Goal: Information Seeking & Learning: Check status

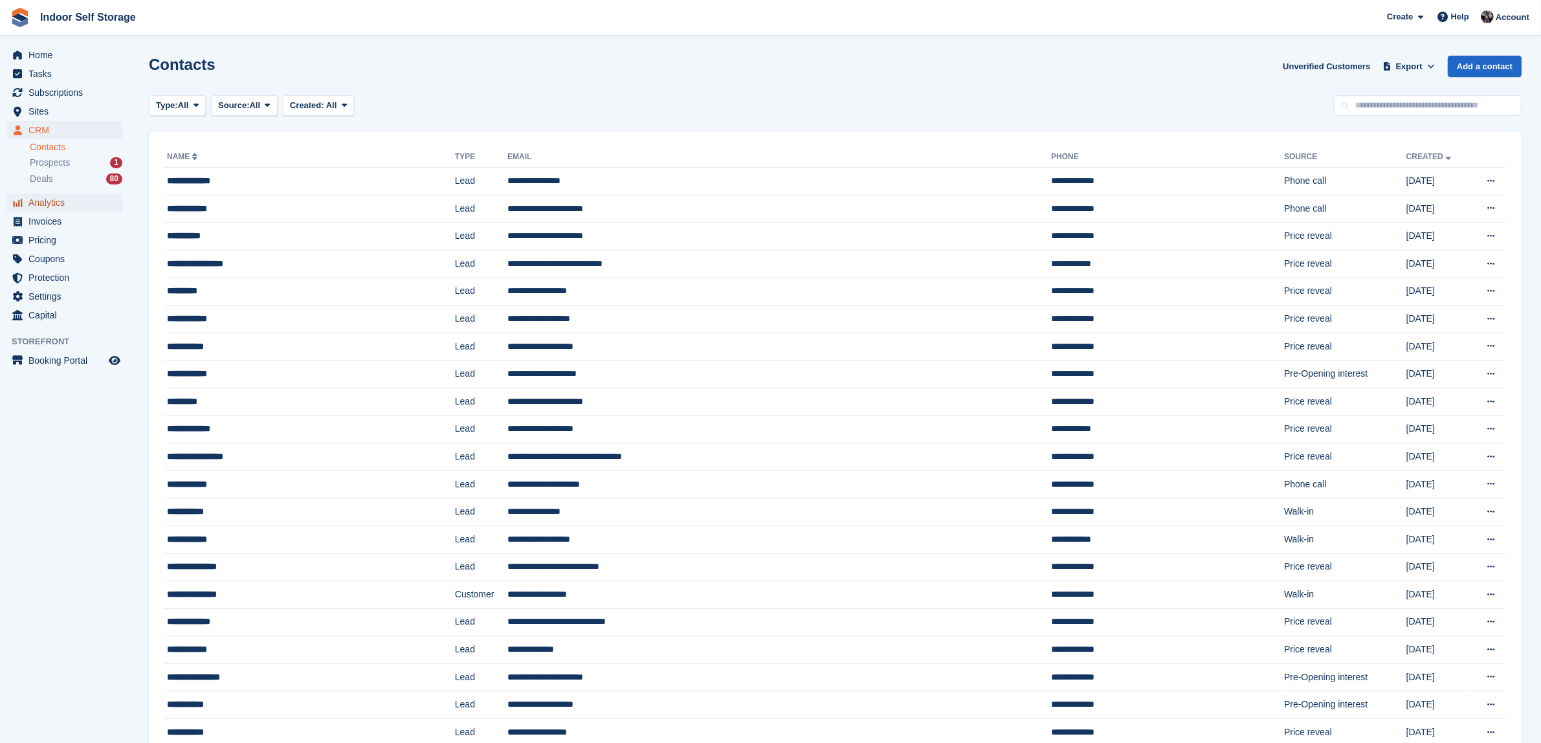
click at [45, 199] on span "Analytics" at bounding box center [67, 202] width 78 height 18
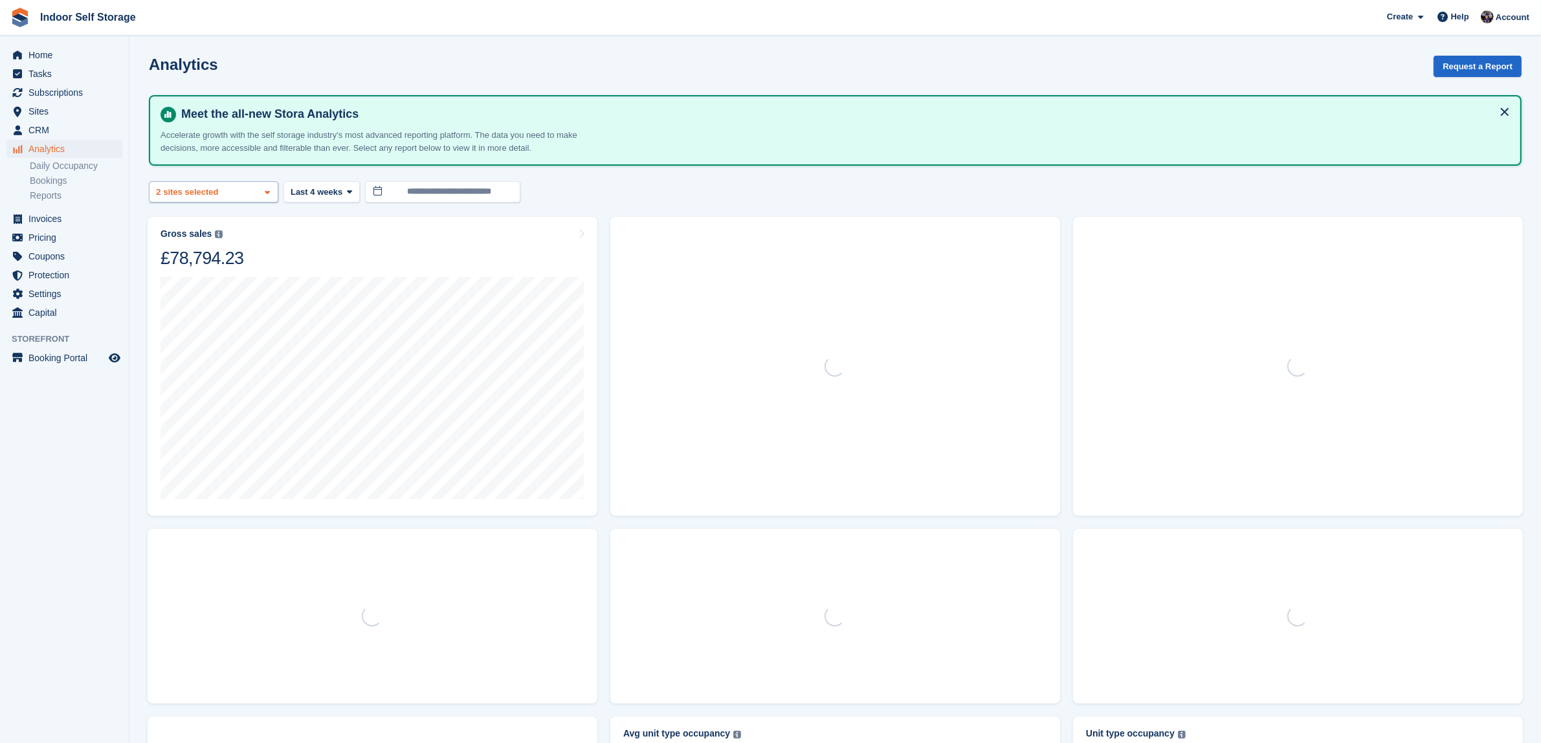
click at [265, 191] on icon at bounding box center [267, 192] width 5 height 8
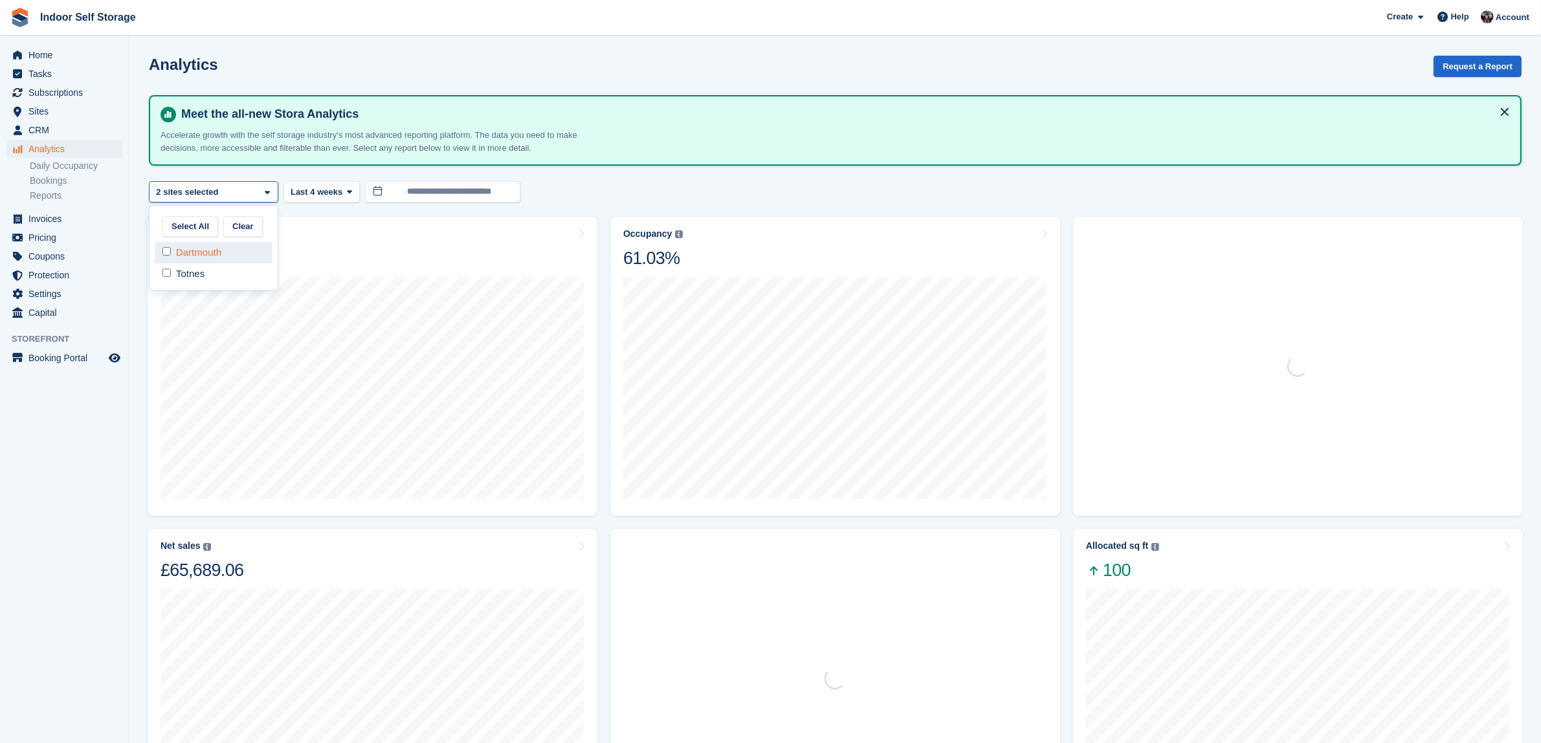
select select "****"
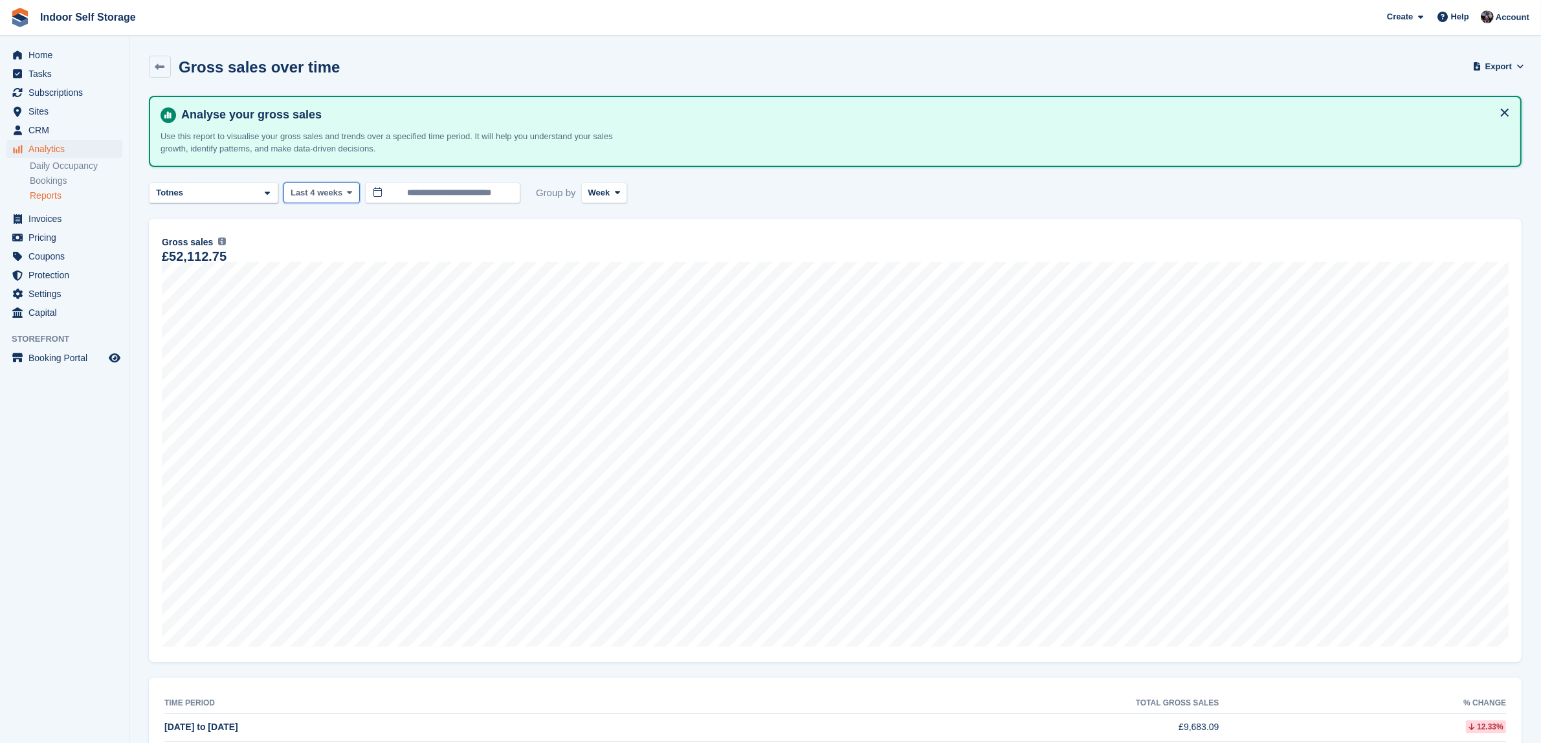
click at [348, 192] on span at bounding box center [349, 193] width 10 height 10
click at [320, 243] on link "Last 2 weeks" at bounding box center [345, 246] width 113 height 23
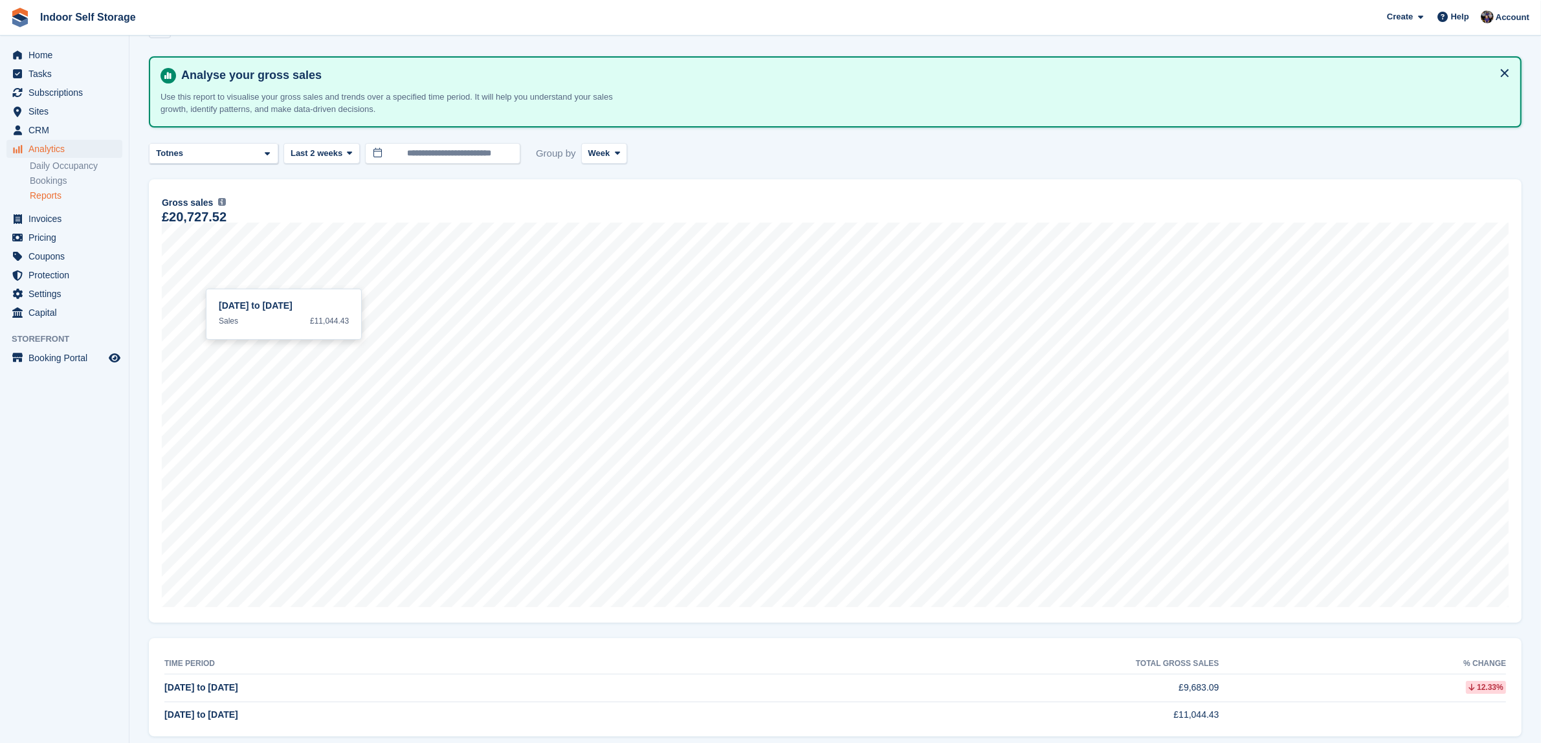
scroll to position [59, 0]
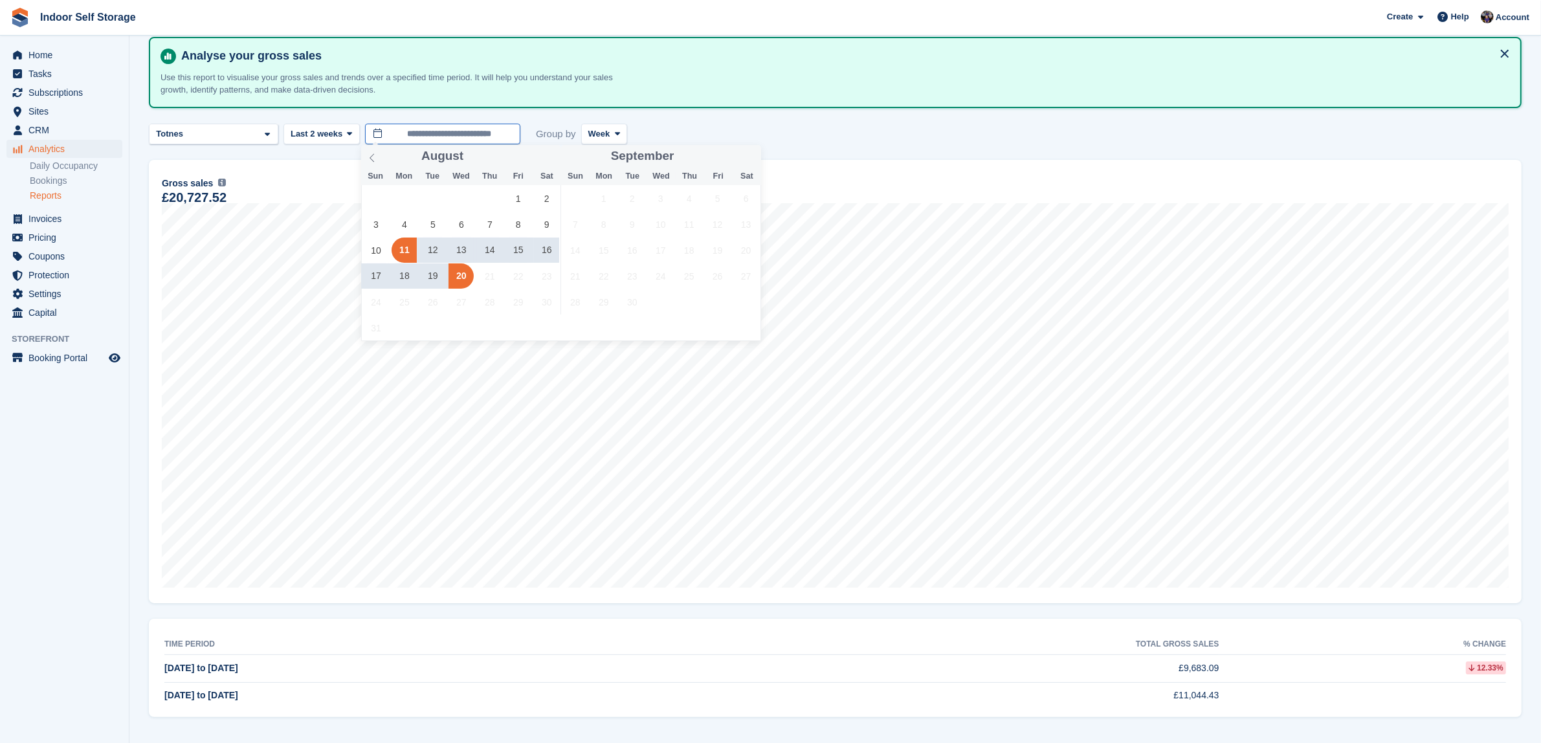
click at [451, 133] on input "**********" at bounding box center [442, 134] width 155 height 21
click at [401, 247] on span "11" at bounding box center [403, 249] width 25 height 25
click at [463, 272] on span "20" at bounding box center [460, 275] width 25 height 25
type input "**********"
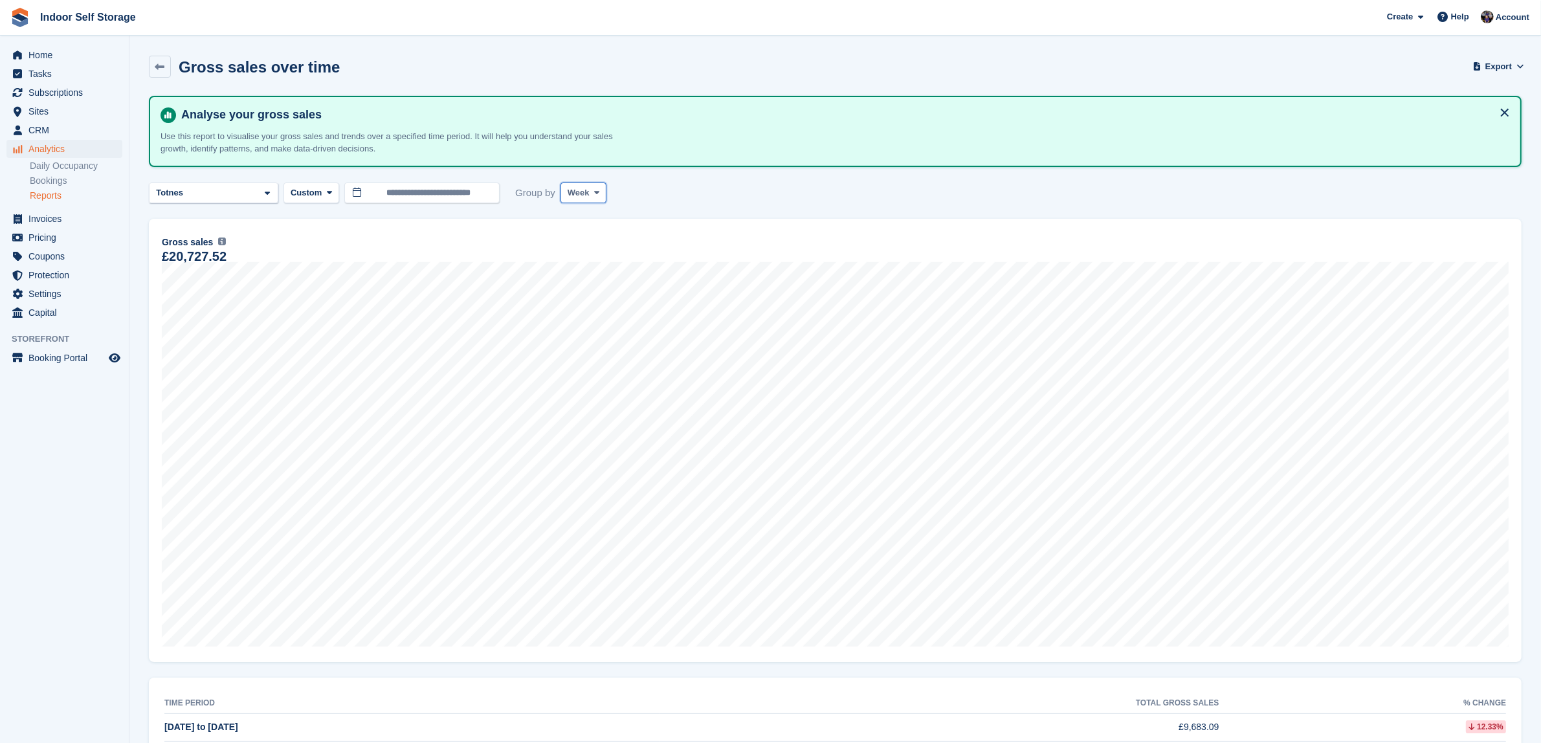
click at [595, 188] on icon at bounding box center [596, 192] width 5 height 8
click at [577, 243] on link "Week" at bounding box center [622, 246] width 113 height 23
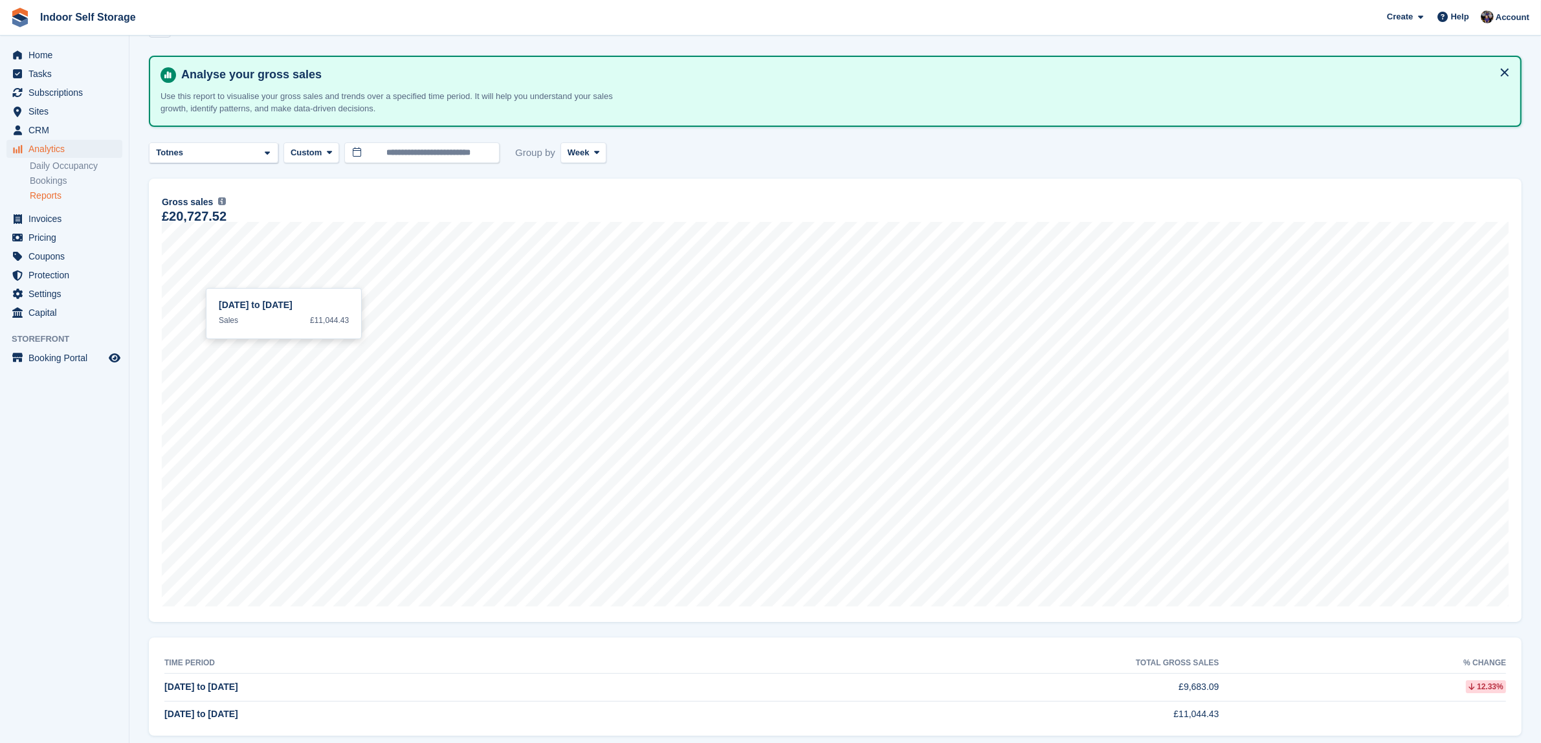
scroll to position [59, 0]
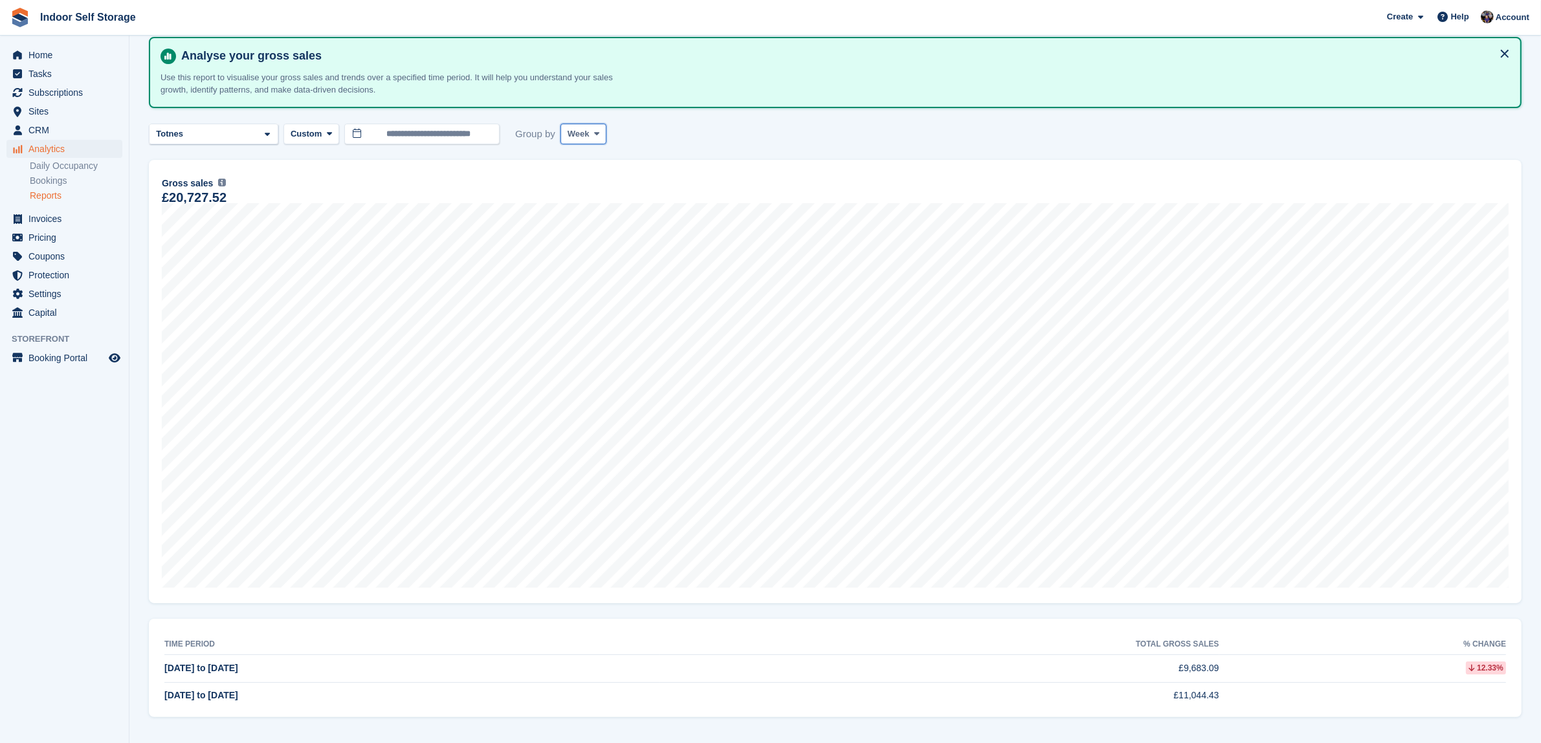
click at [596, 129] on icon at bounding box center [596, 133] width 5 height 8
click at [580, 208] on link "Month" at bounding box center [622, 210] width 113 height 23
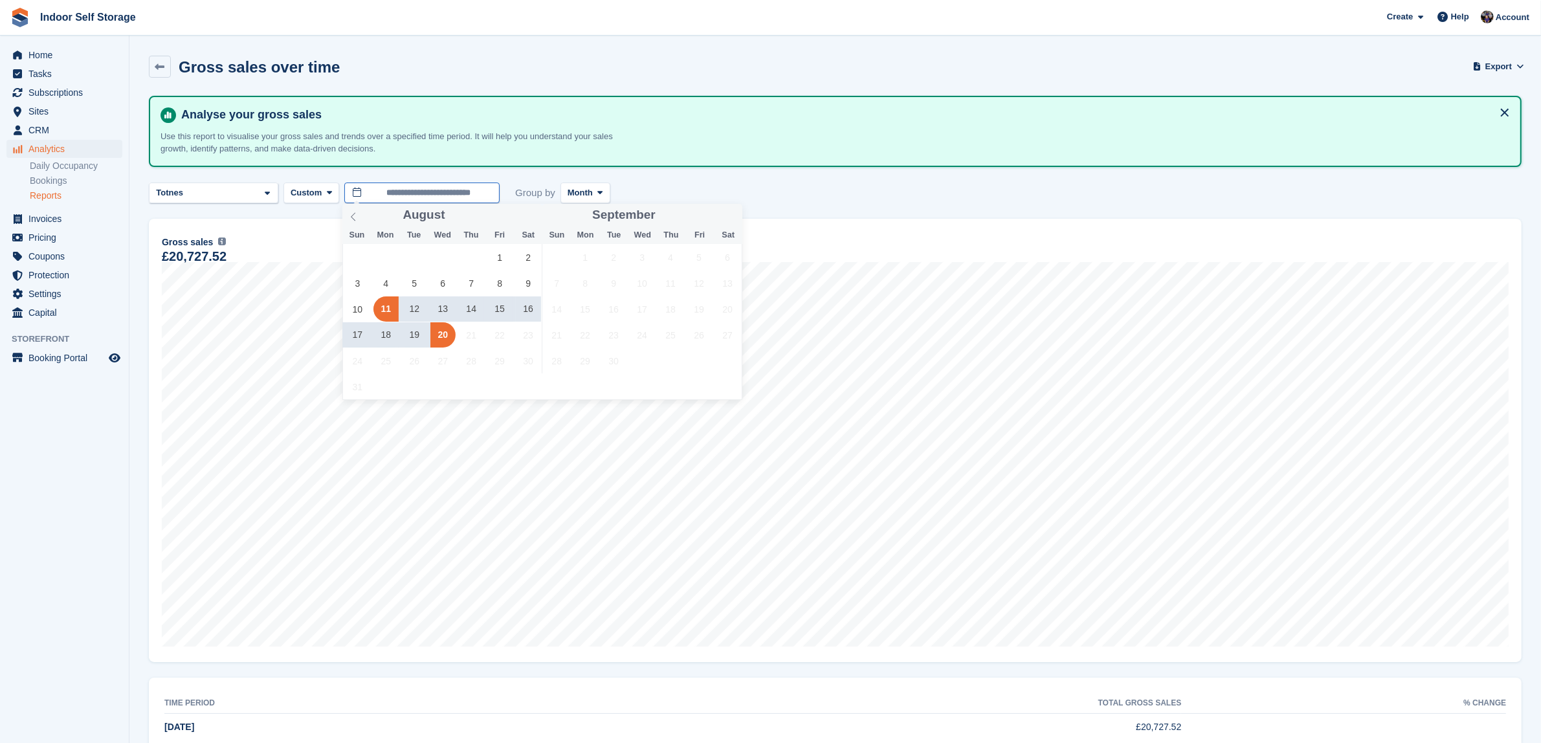
click at [395, 194] on input "**********" at bounding box center [421, 192] width 155 height 21
drag, startPoint x: 441, startPoint y: 337, endPoint x: 495, endPoint y: 257, distance: 96.9
click at [495, 257] on div "27 28 29 30 31 1 2 3 4 5 6 7 8 9 10 11 12 13 14 15 16 17 18 19 20 21 22 23 24 2…" at bounding box center [442, 321] width 199 height 155
click at [459, 383] on div "27 28 29 30 31 1 2 3 4 5 6 7 8 9 10 11 12 13 14 15 16 17 18 19 20 21 22 23 24 2…" at bounding box center [442, 321] width 199 height 155
click at [503, 256] on span "1" at bounding box center [499, 257] width 25 height 25
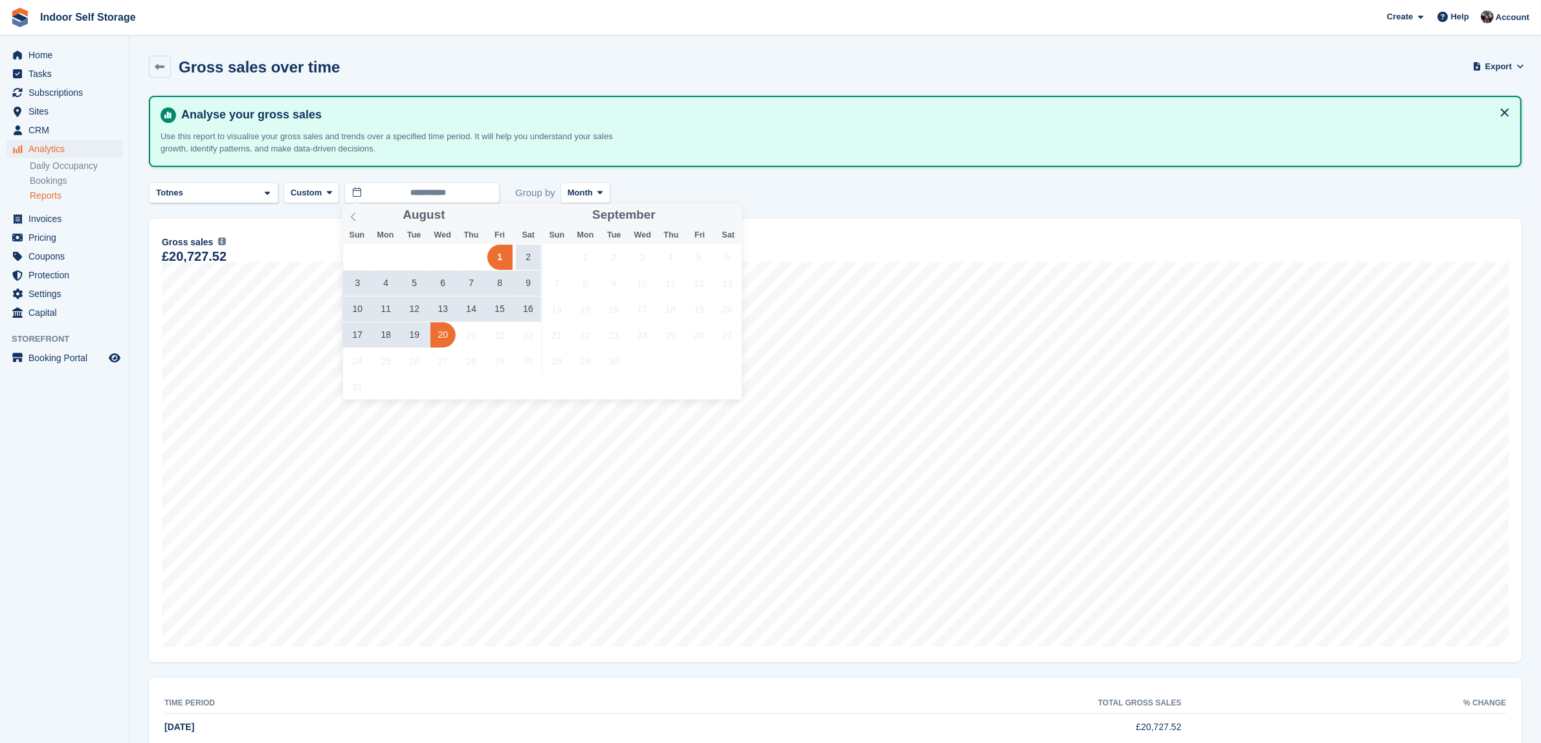
click at [440, 334] on span "20" at bounding box center [442, 334] width 25 height 25
type input "**********"
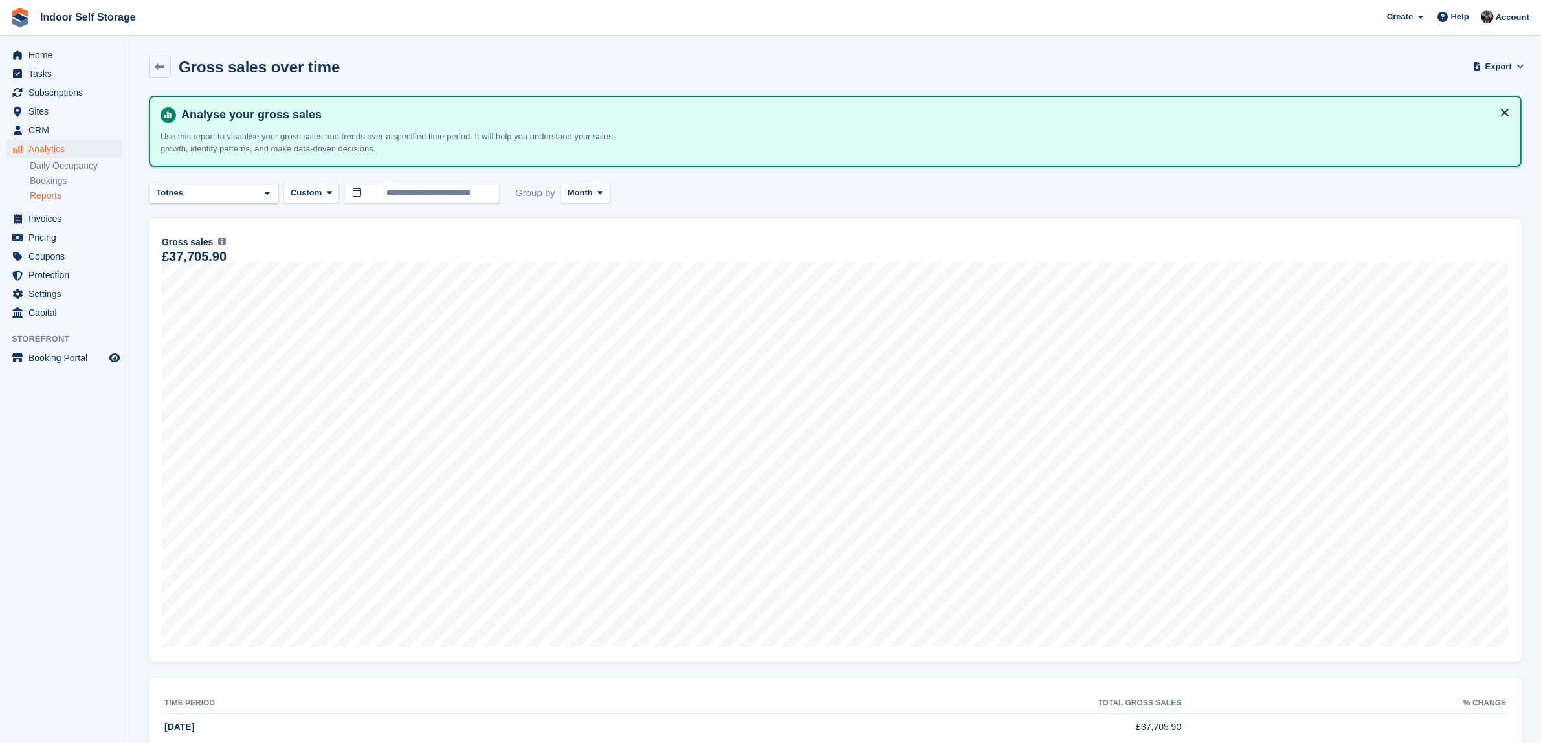
click at [739, 194] on div "**********" at bounding box center [835, 192] width 1372 height 21
click at [597, 190] on icon at bounding box center [599, 192] width 5 height 8
click at [581, 250] on link "Week" at bounding box center [622, 246] width 113 height 23
click at [595, 191] on icon at bounding box center [596, 192] width 5 height 8
click at [581, 267] on link "Month" at bounding box center [622, 269] width 113 height 23
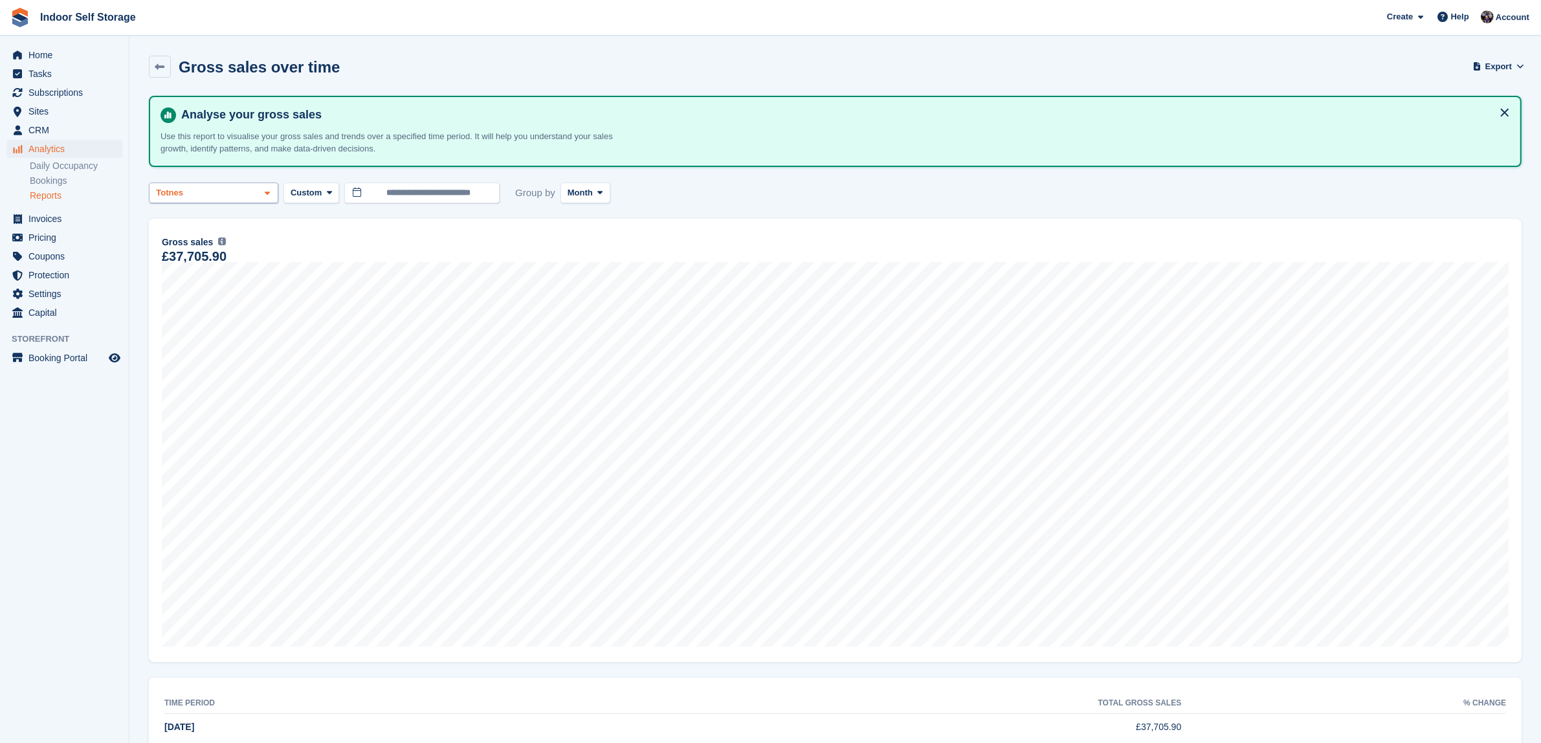
click at [270, 186] on div "Totnes" at bounding box center [213, 192] width 129 height 21
click at [189, 272] on div "Totnes" at bounding box center [214, 274] width 118 height 21
select select "****"
click at [160, 65] on icon at bounding box center [160, 67] width 10 height 10
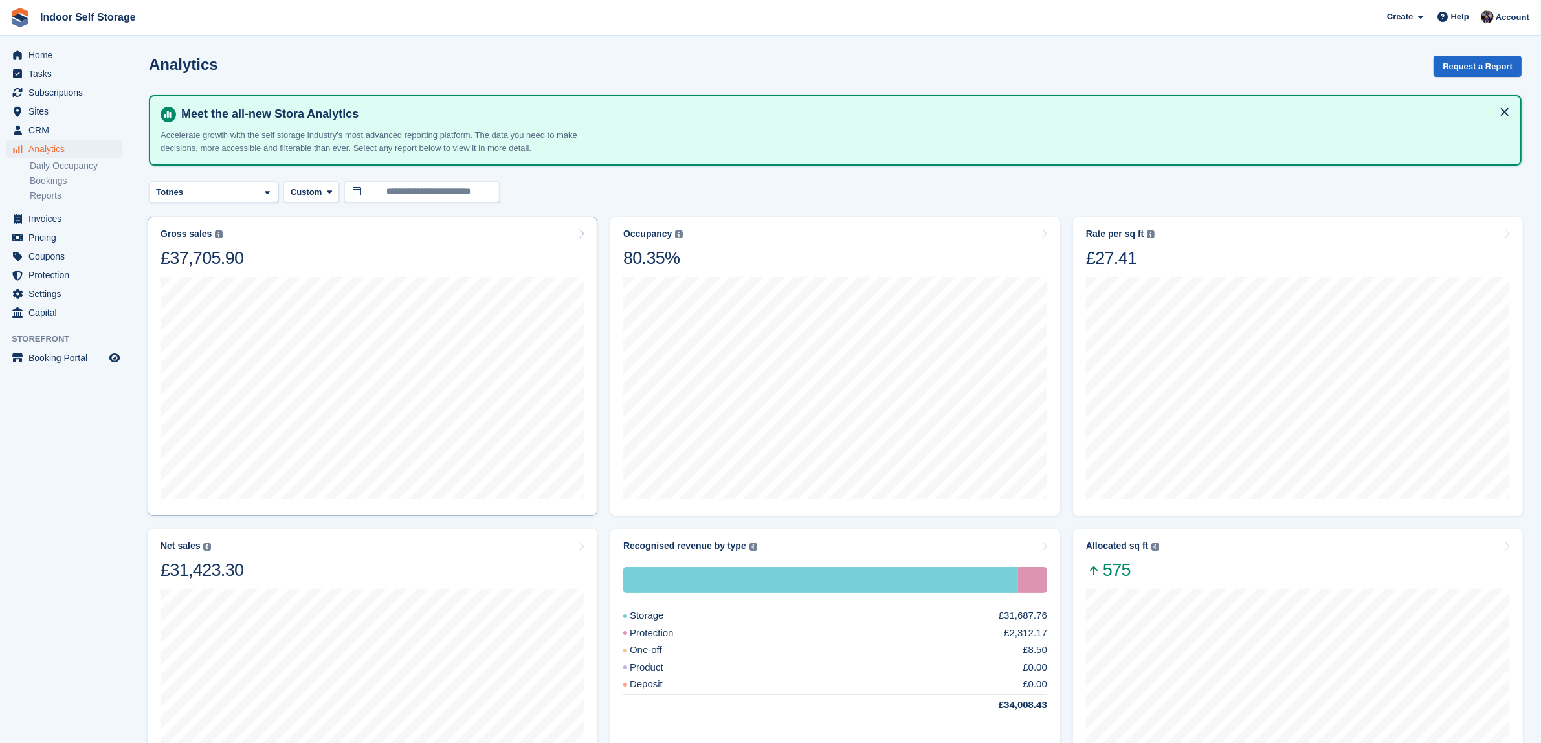
click at [395, 272] on div "[DATE] to [DATE] Sales £13,681.44" at bounding box center [372, 387] width 424 height 236
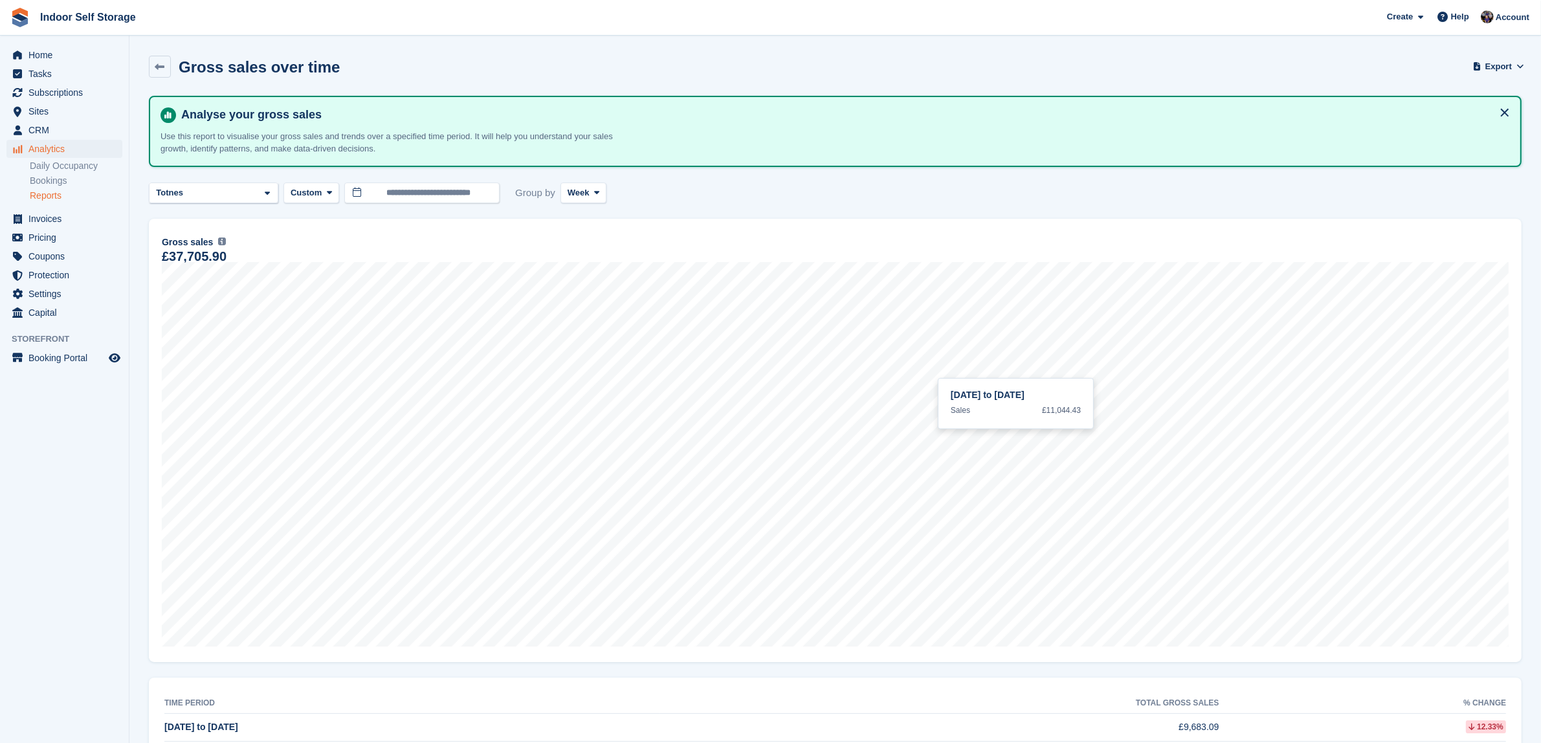
scroll to position [114, 0]
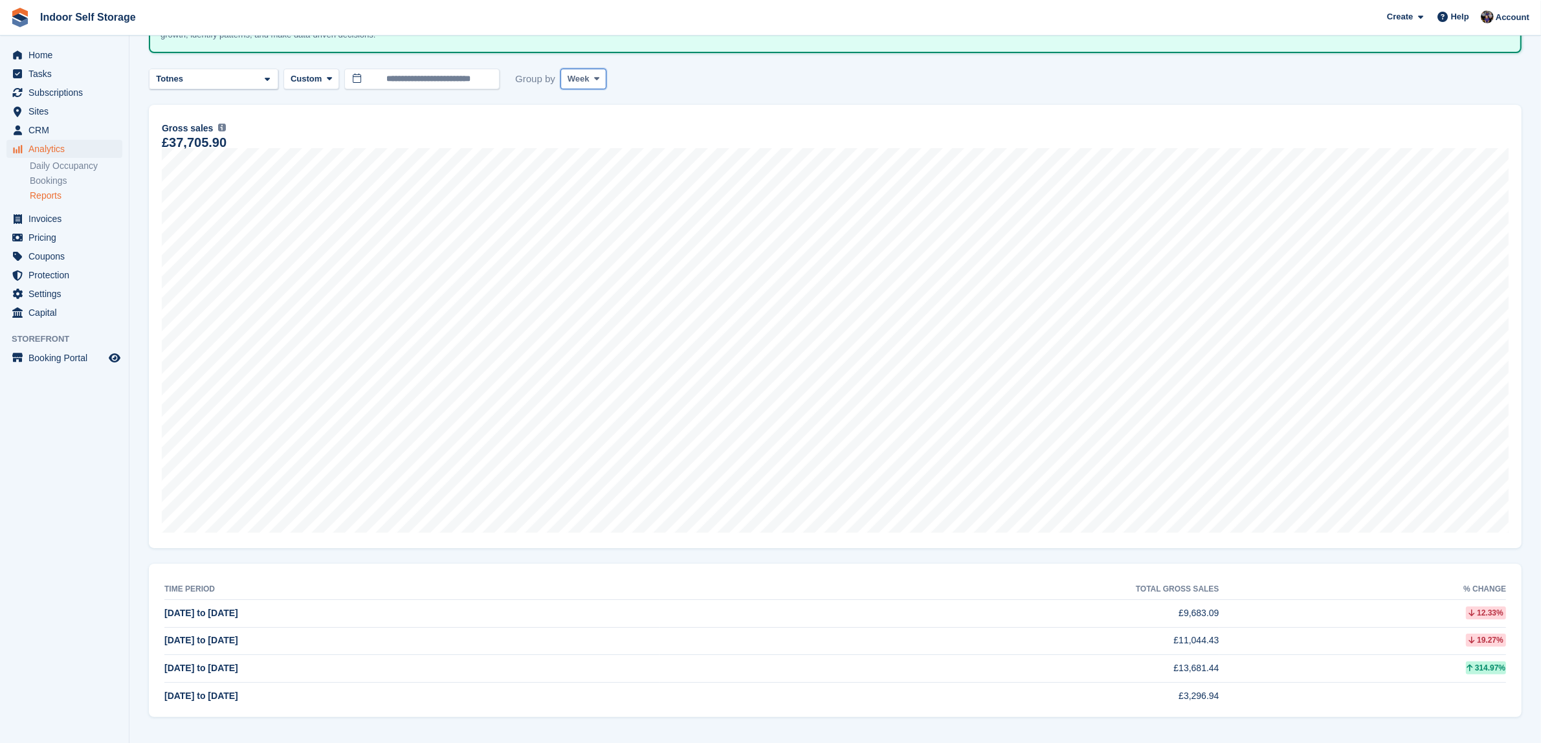
click at [599, 78] on span at bounding box center [596, 79] width 10 height 10
click at [584, 152] on link "Month" at bounding box center [622, 155] width 113 height 23
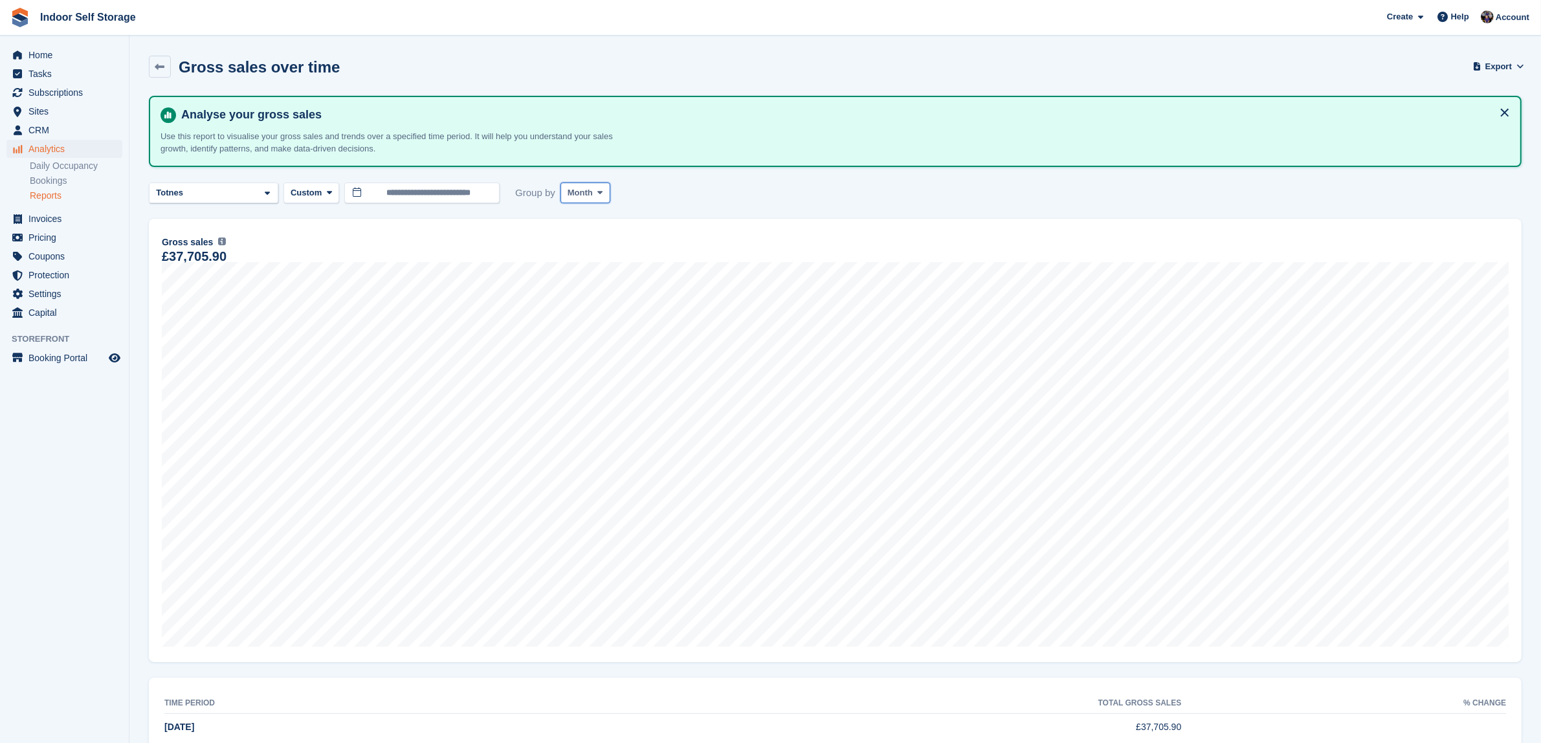
click at [603, 193] on span at bounding box center [600, 193] width 10 height 10
click at [581, 248] on link "Week" at bounding box center [622, 246] width 113 height 23
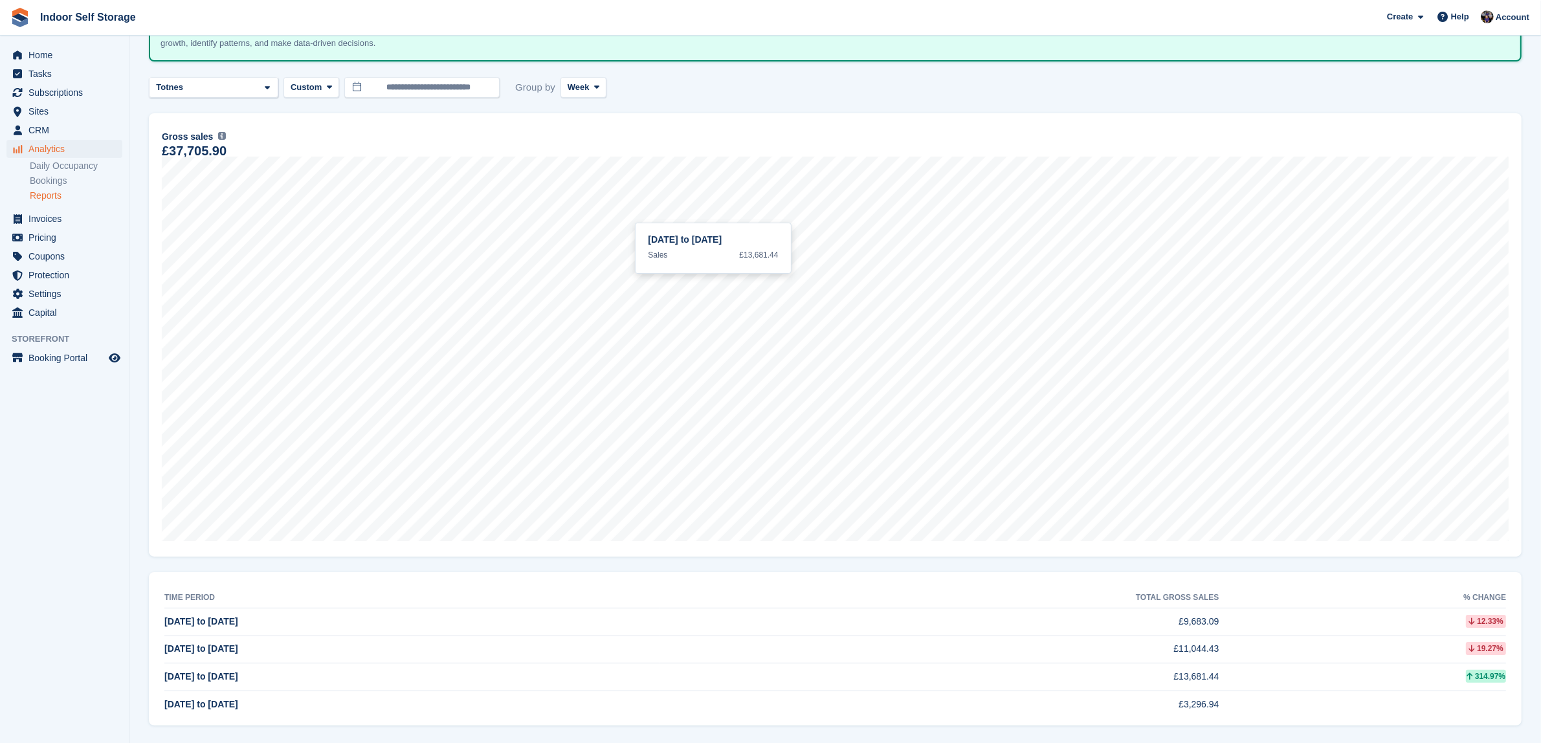
scroll to position [114, 0]
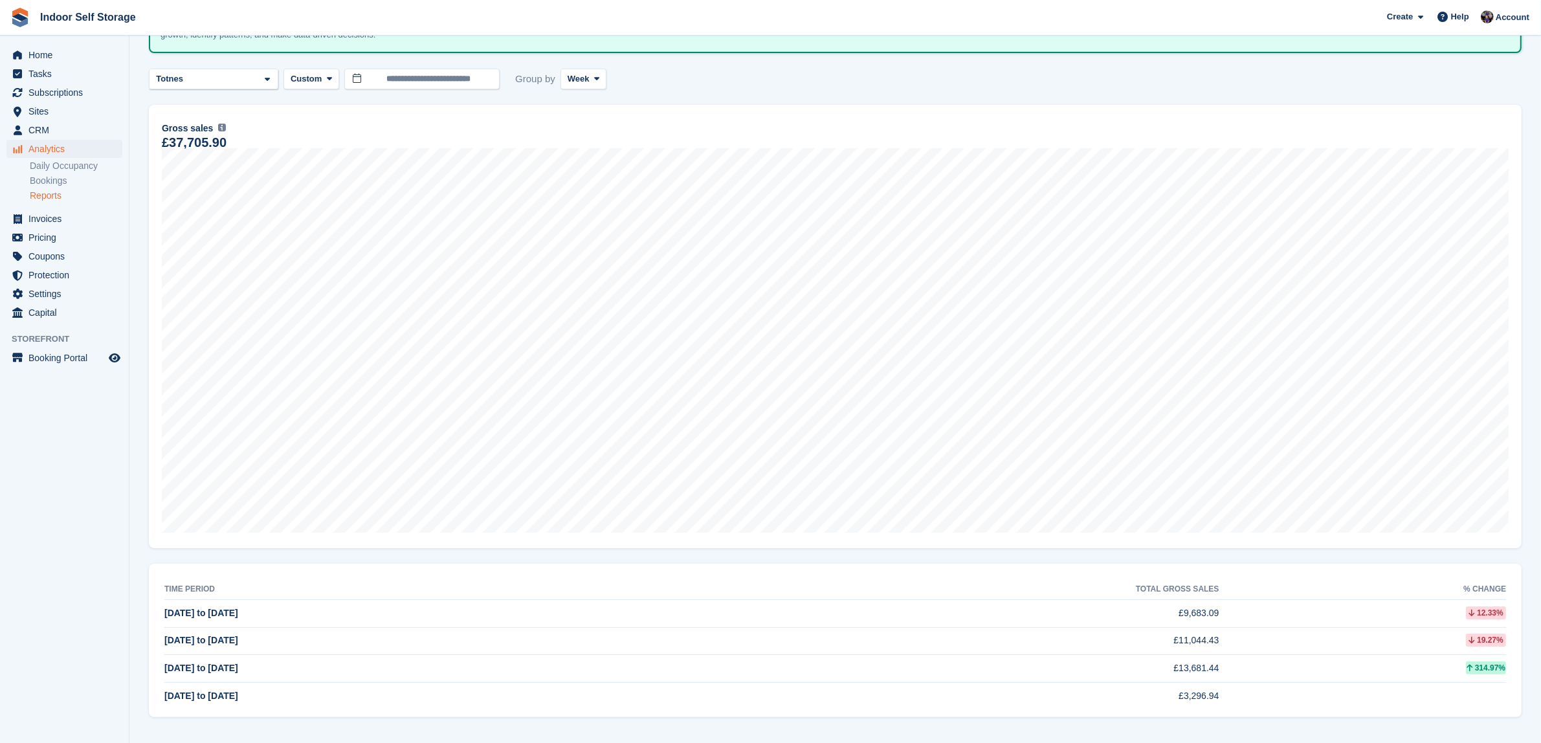
click at [1239, 649] on td "19.27%" at bounding box center [1362, 641] width 287 height 28
click at [1240, 638] on div "19.27%" at bounding box center [1362, 639] width 287 height 13
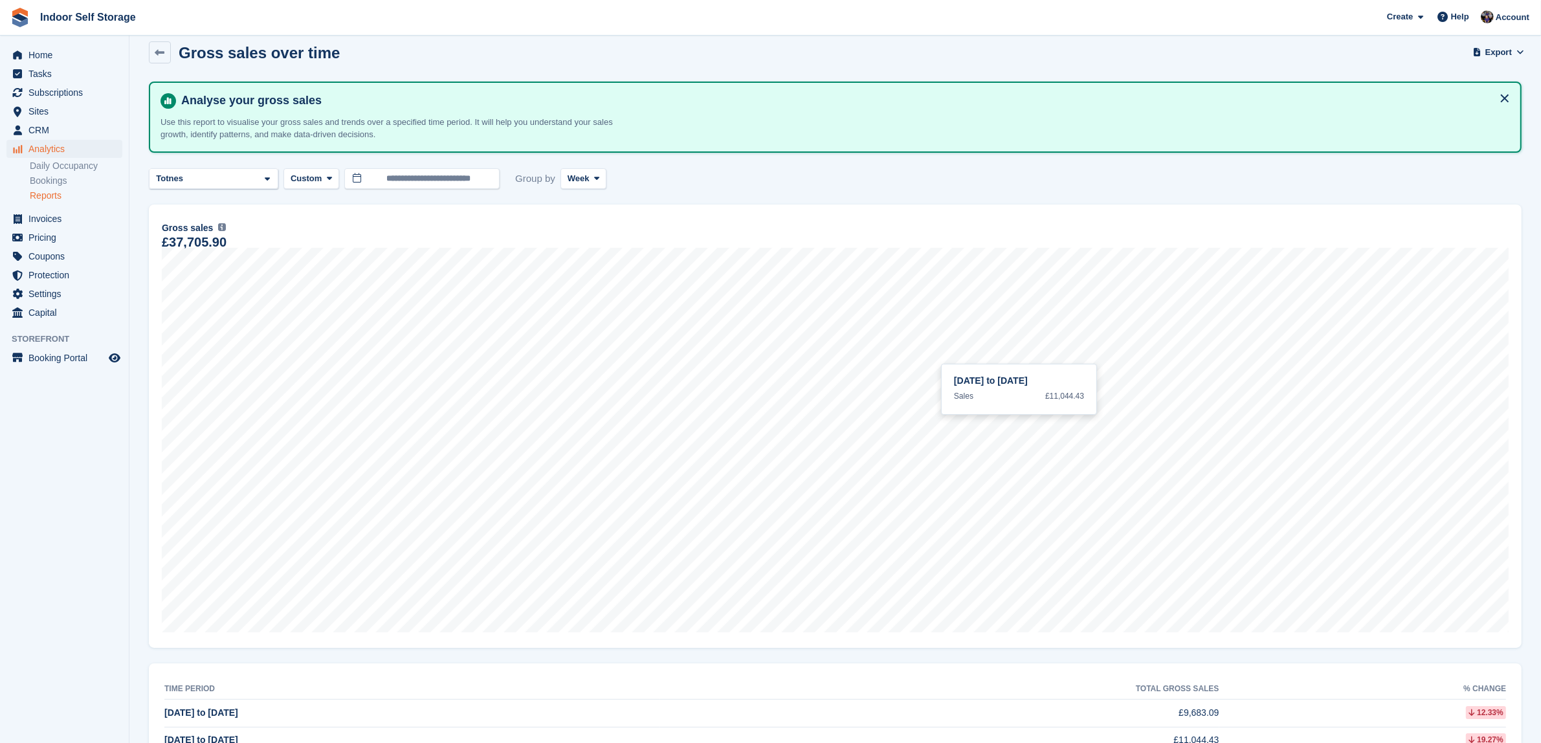
scroll to position [0, 0]
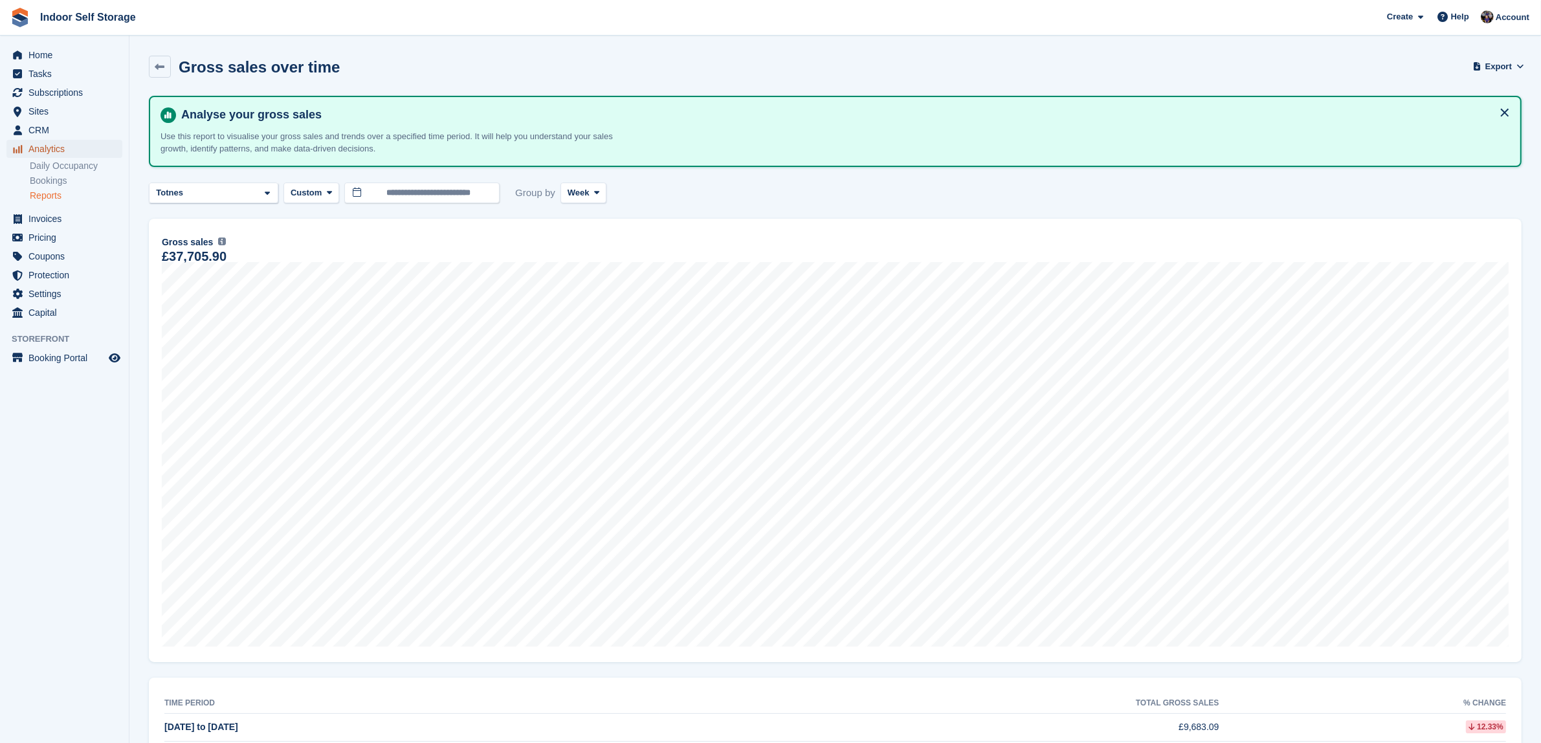
click at [52, 149] on span "Analytics" at bounding box center [67, 149] width 78 height 18
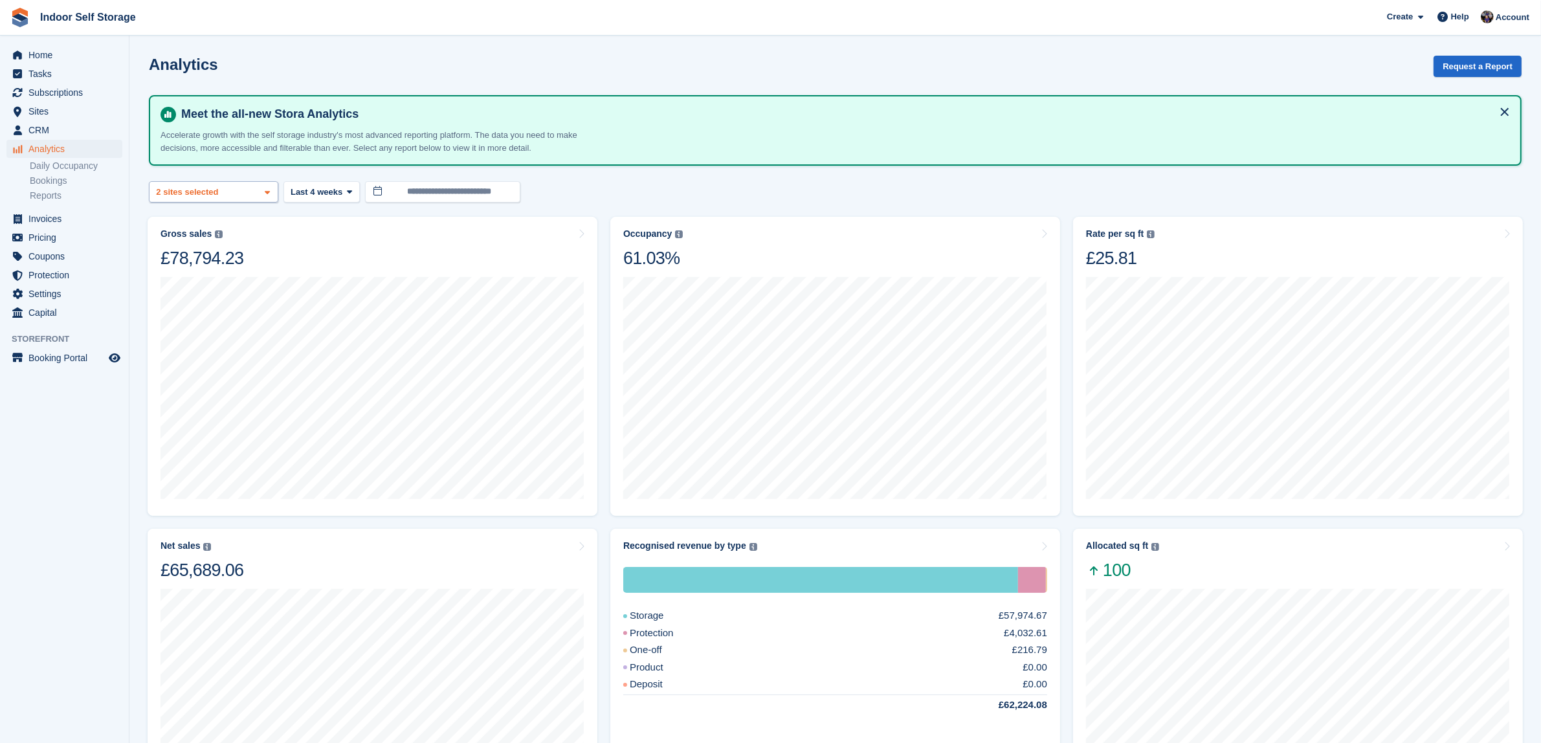
click at [269, 189] on icon at bounding box center [267, 192] width 5 height 8
select select "****"
click at [36, 127] on span "CRM" at bounding box center [67, 130] width 78 height 18
